Goal: Information Seeking & Learning: Learn about a topic

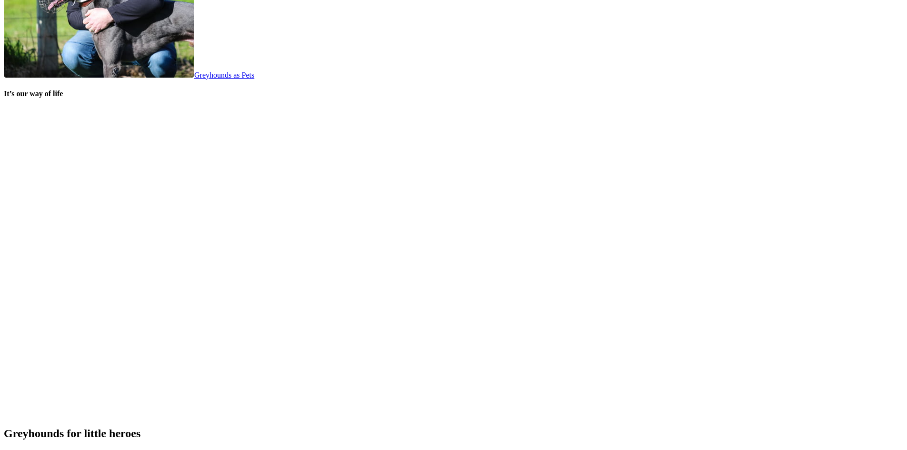
scroll to position [1985, 0]
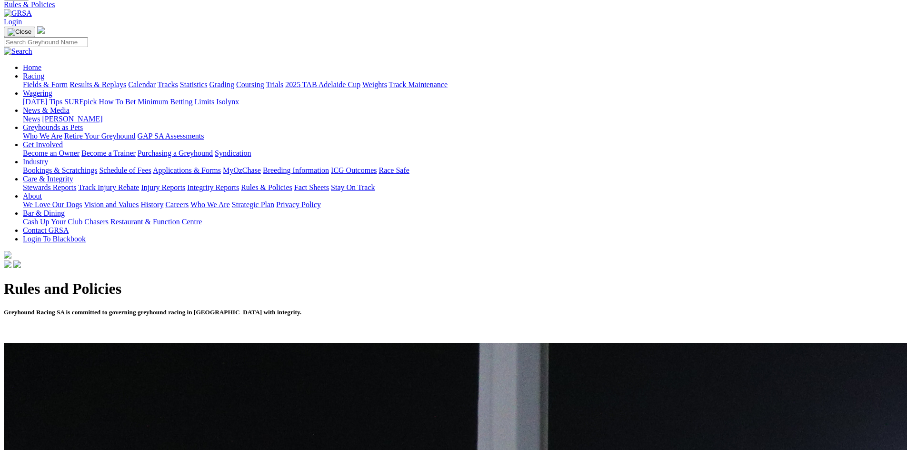
scroll to position [95, 0]
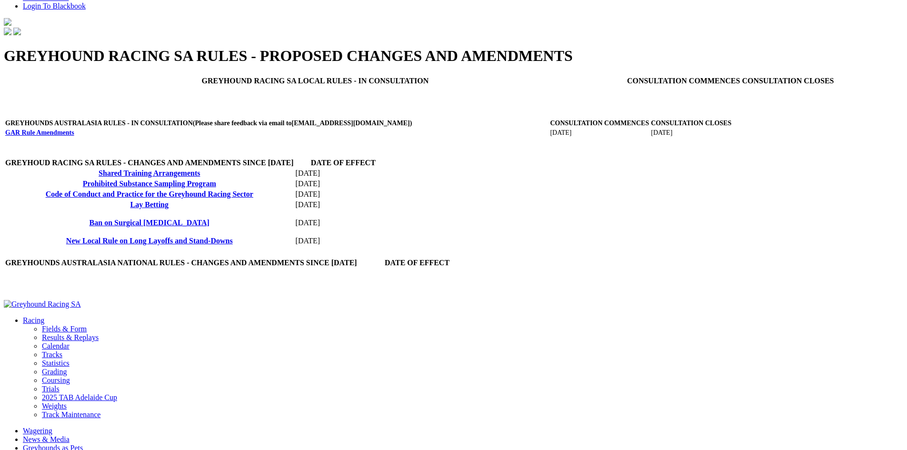
scroll to position [333, 0]
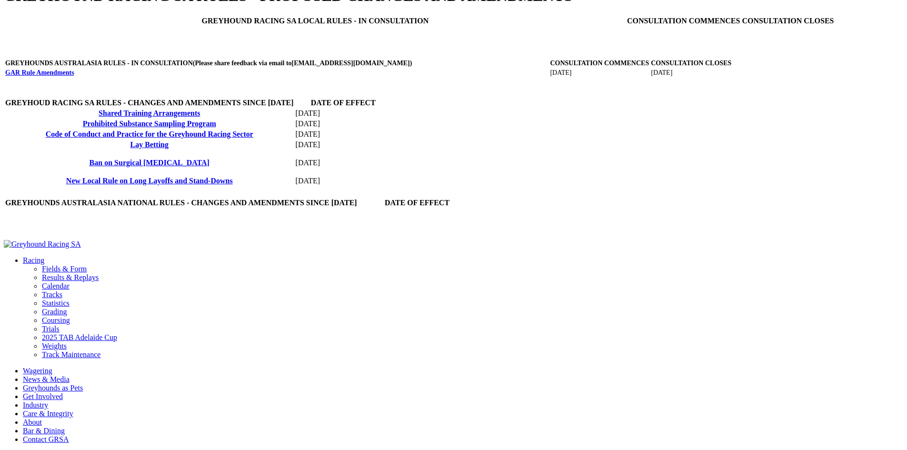
click at [233, 185] on link "New Local Rule on Long Layoffs and Stand-Downs" at bounding box center [149, 181] width 167 height 8
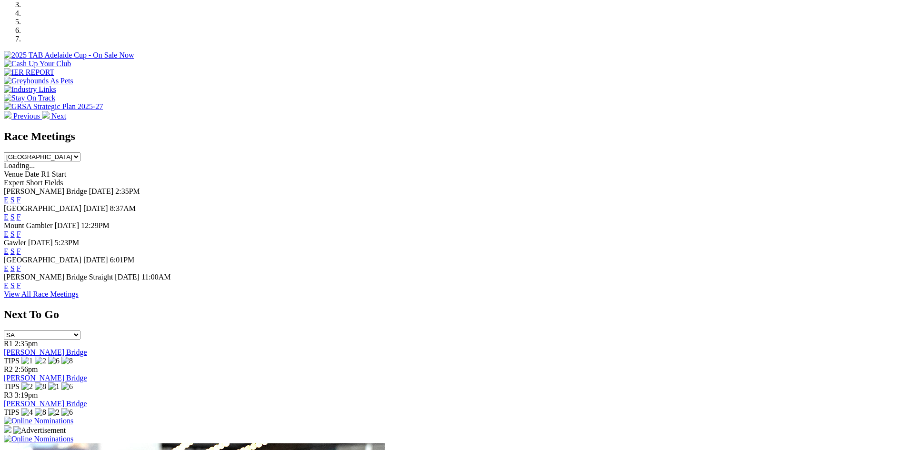
scroll to position [333, 0]
